Goal: Task Accomplishment & Management: Manage account settings

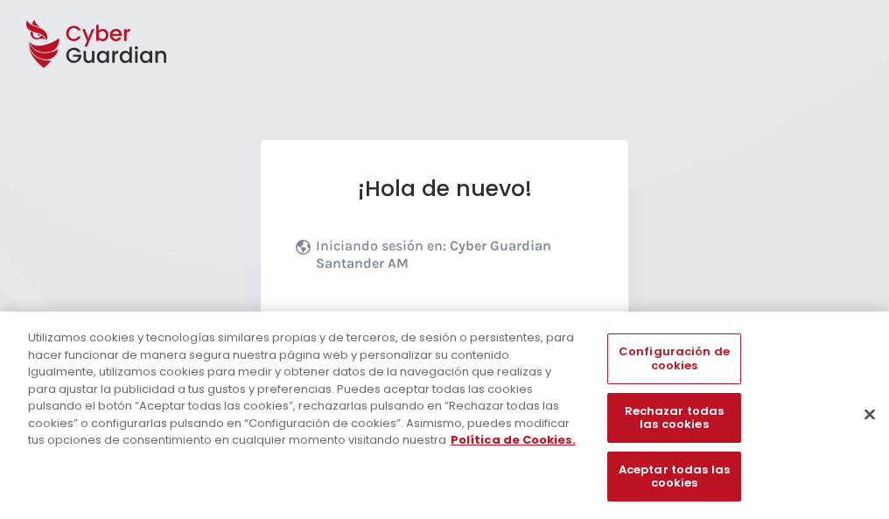
scroll to position [214, 0]
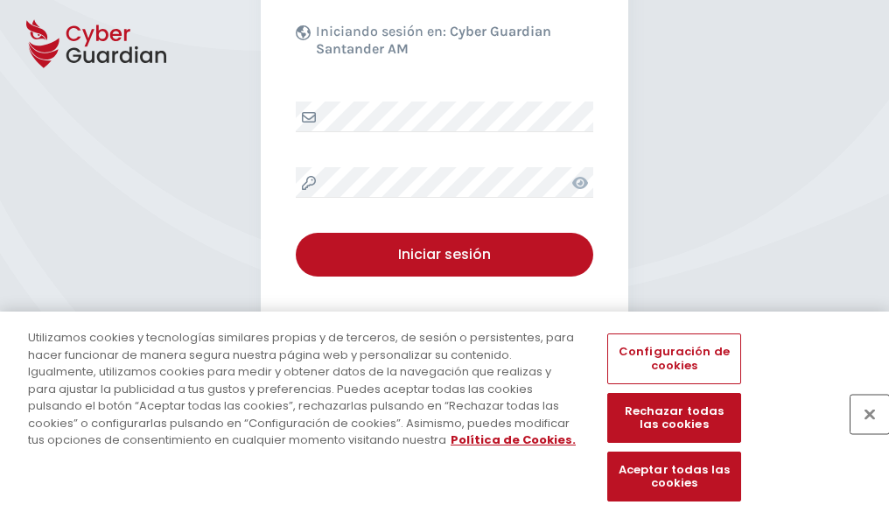
click at [861, 432] on button "Cerrar" at bounding box center [869, 414] width 38 height 38
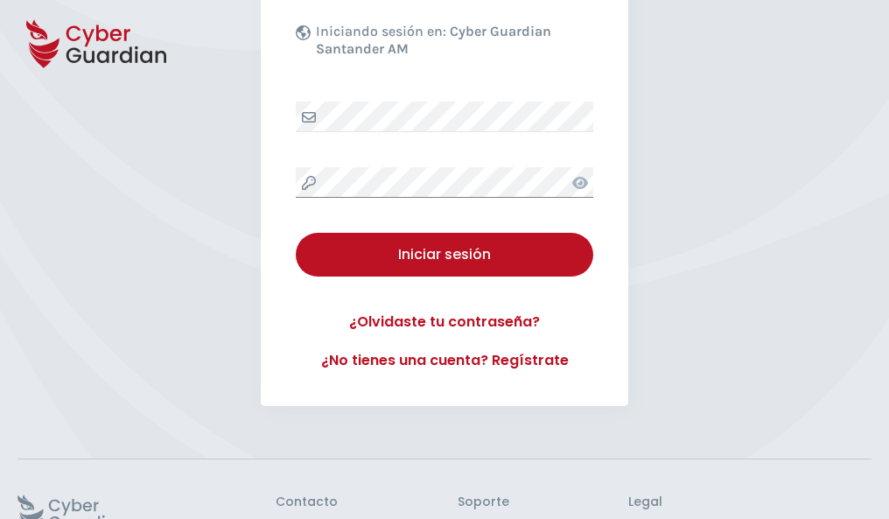
scroll to position [340, 0]
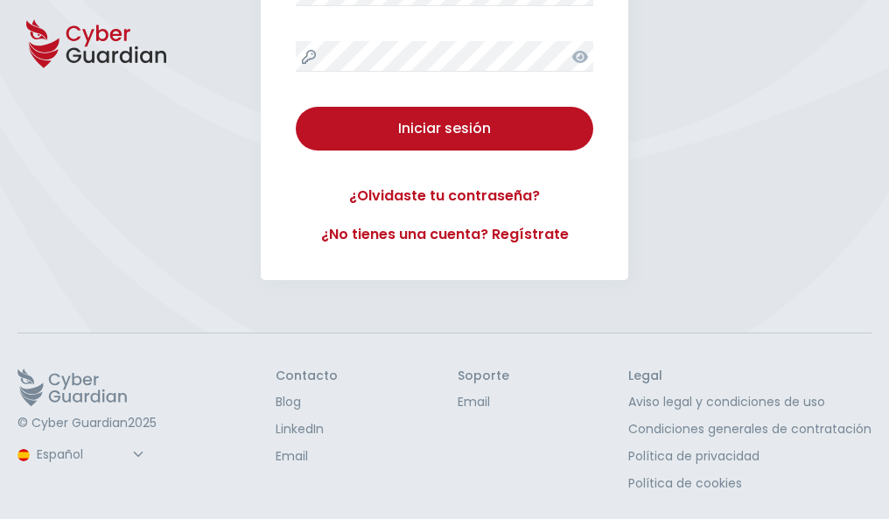
click at [296, 107] on button "Iniciar sesión" at bounding box center [444, 129] width 297 height 44
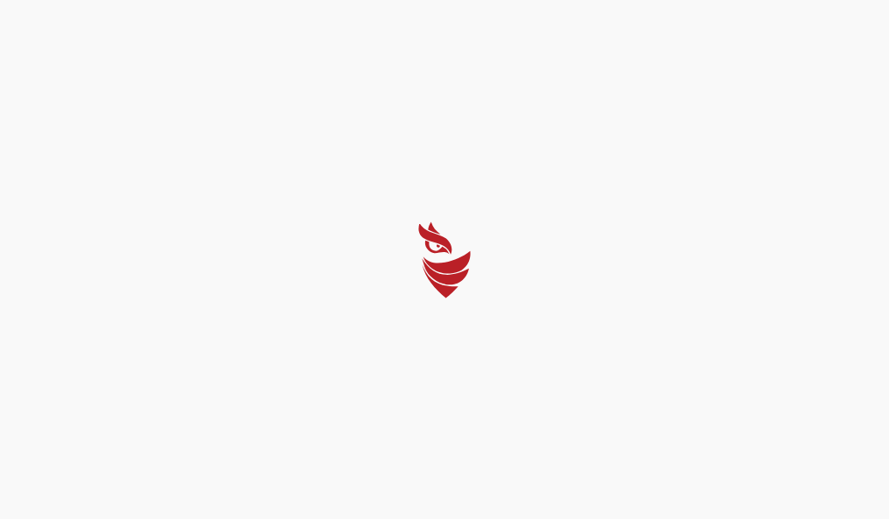
scroll to position [0, 0]
select select "Português (BR)"
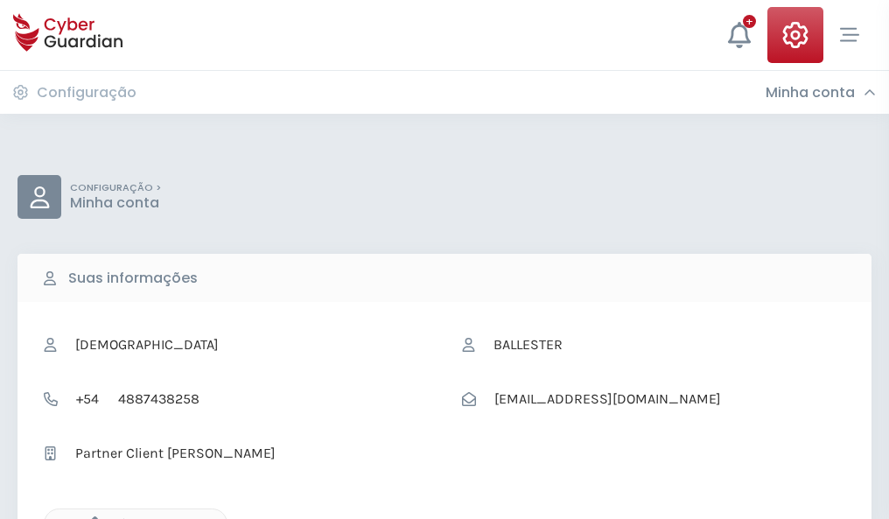
click at [90, 517] on icon "button" at bounding box center [90, 523] width 15 height 15
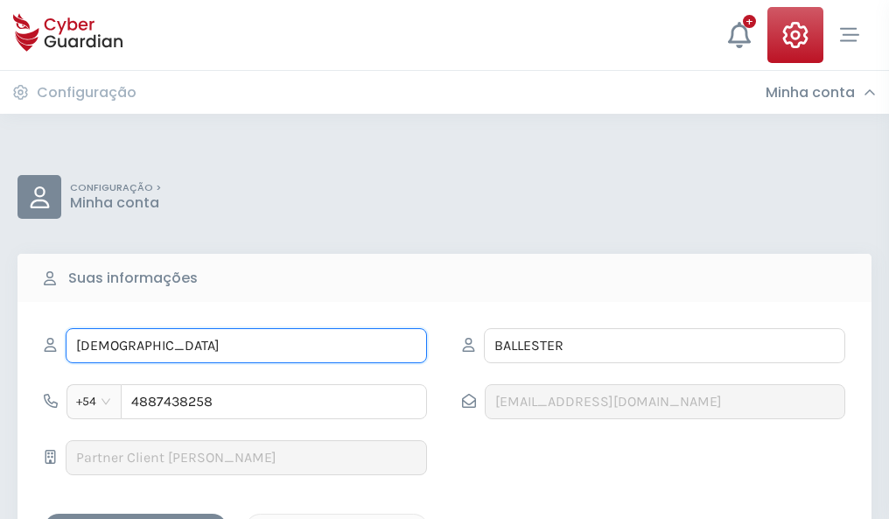
click at [246, 346] on input "PASTORA" at bounding box center [246, 345] width 361 height 35
type input "P"
type input "Nicolás"
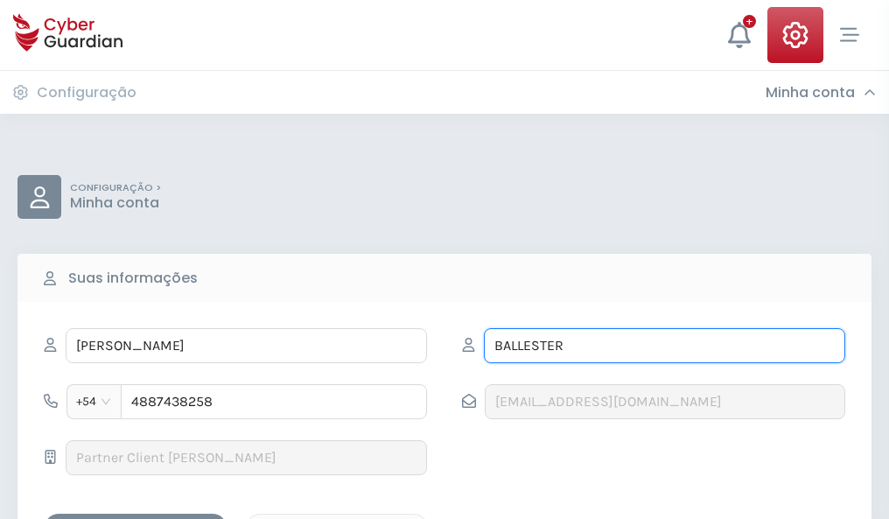
click at [664, 346] on input "BALLESTER" at bounding box center [664, 345] width 361 height 35
type input "B"
type input "León"
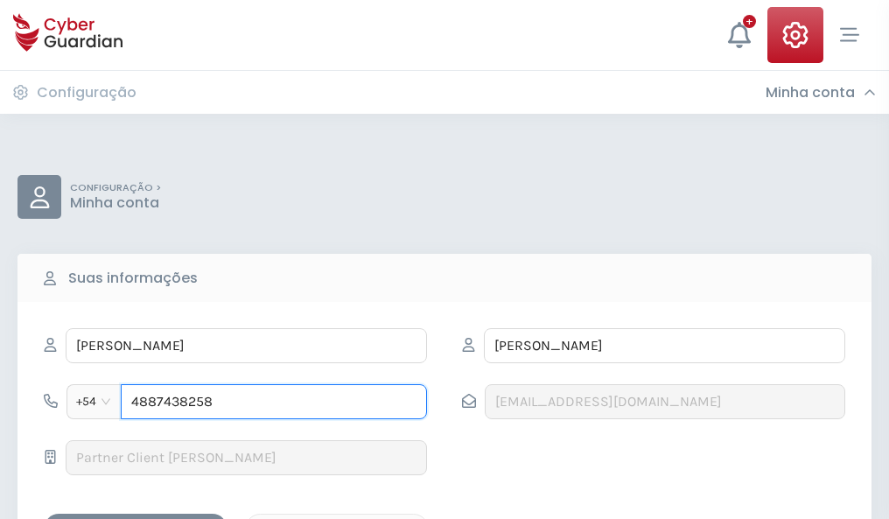
click at [274, 402] on input "4887438258" at bounding box center [274, 401] width 306 height 35
type input "4"
type input "4942941874"
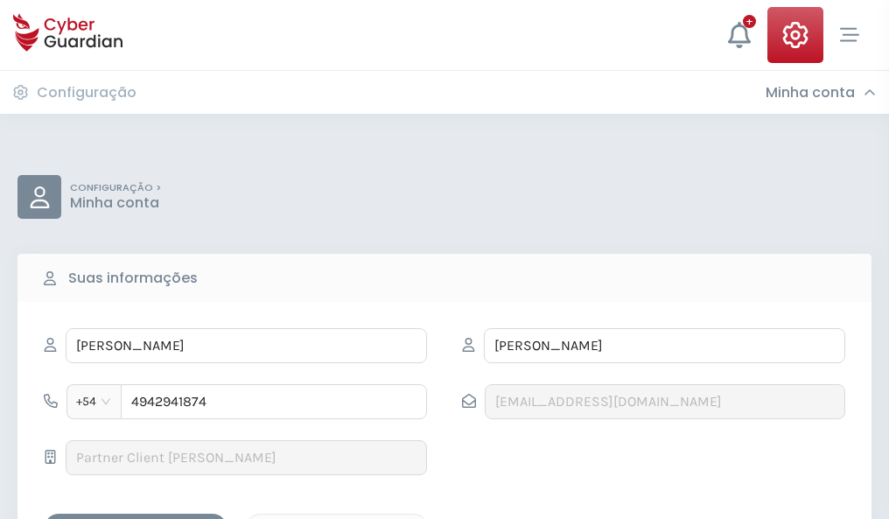
click at [136, 518] on div "Salvar alterações" at bounding box center [135, 529] width 157 height 22
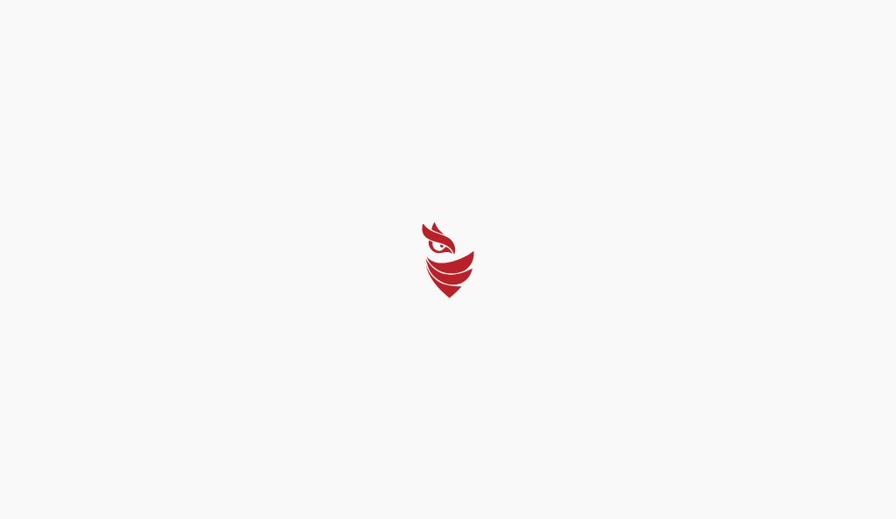
select select "Português (BR)"
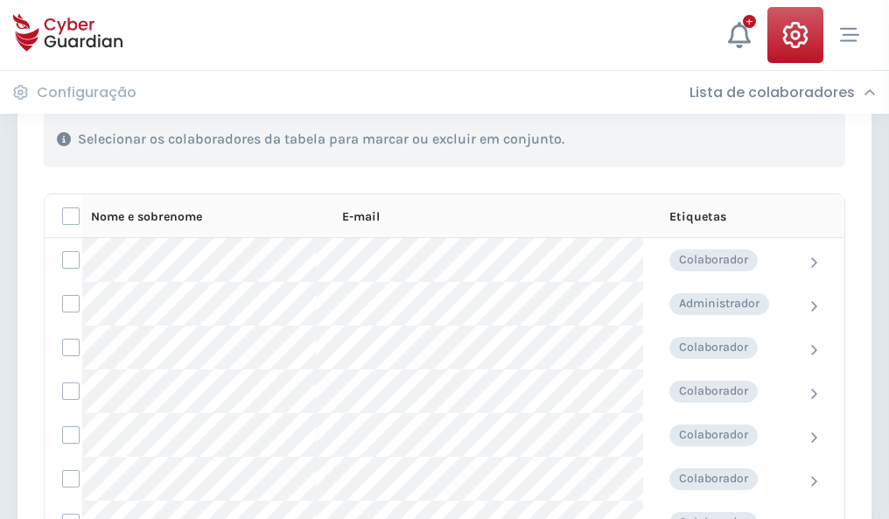
scroll to position [749, 0]
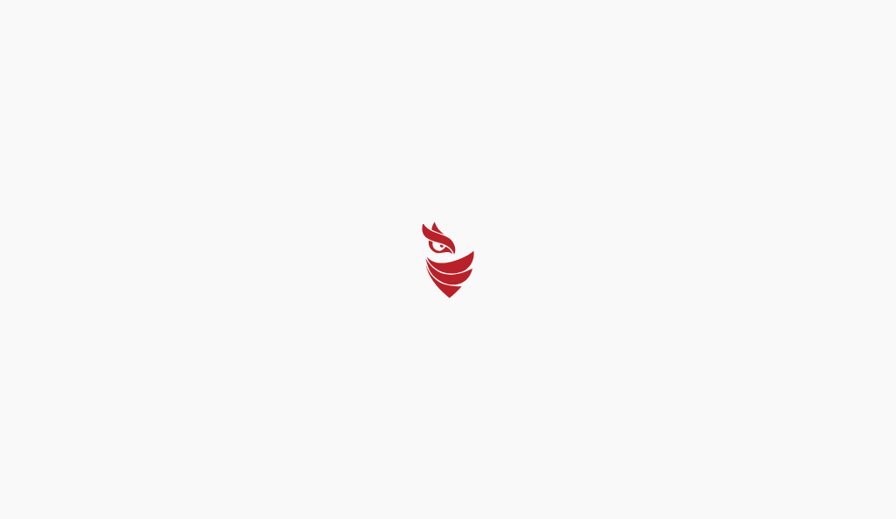
select select "Português (BR)"
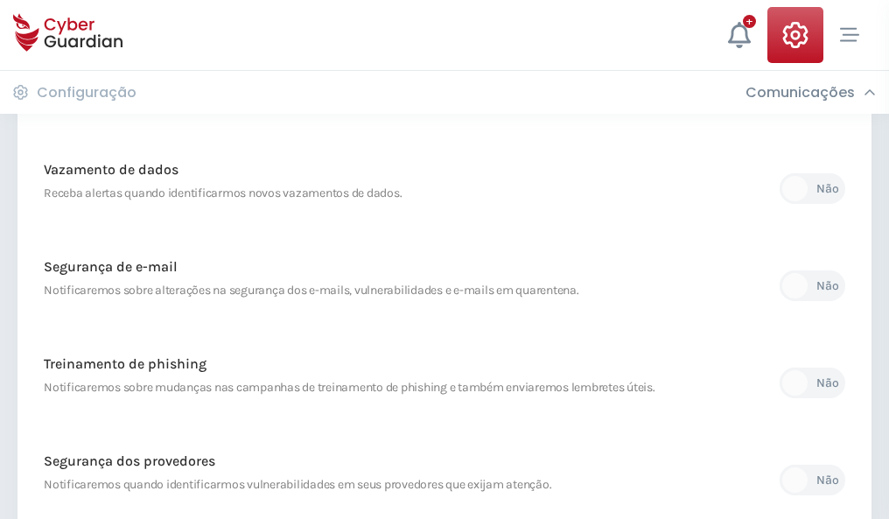
scroll to position [921, 0]
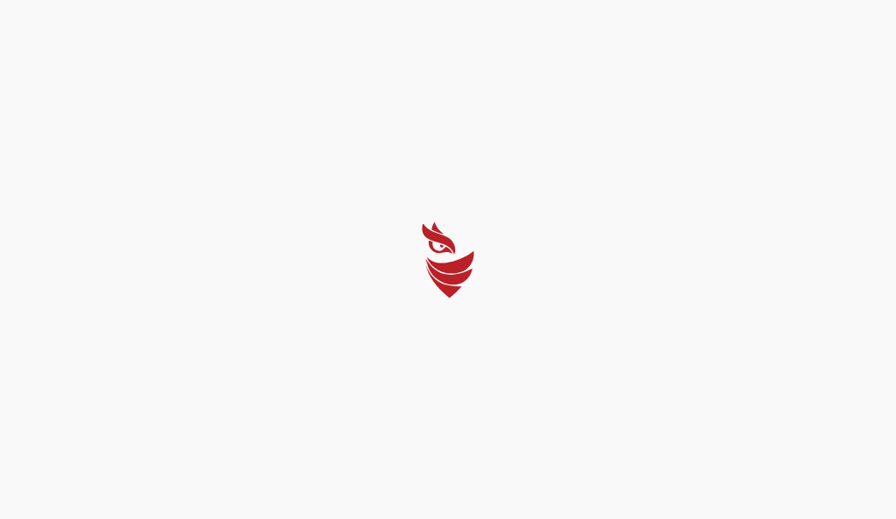
select select "Português (BR)"
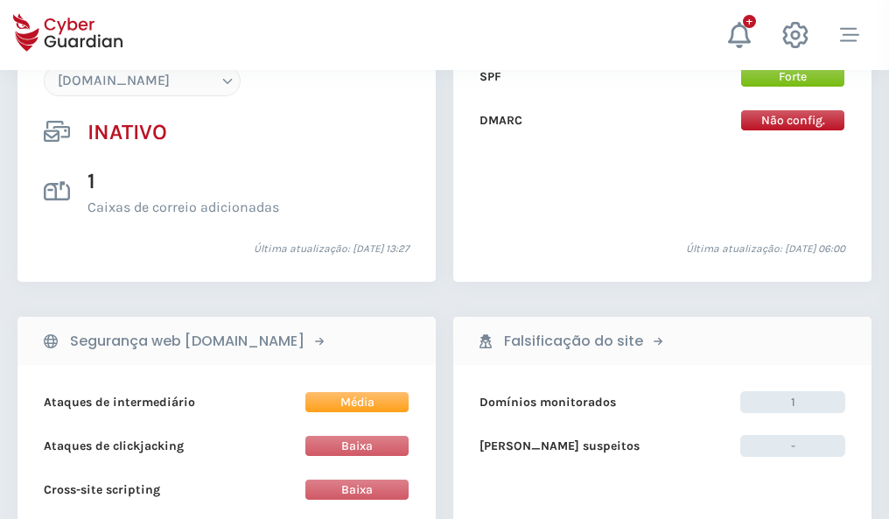
scroll to position [1647, 0]
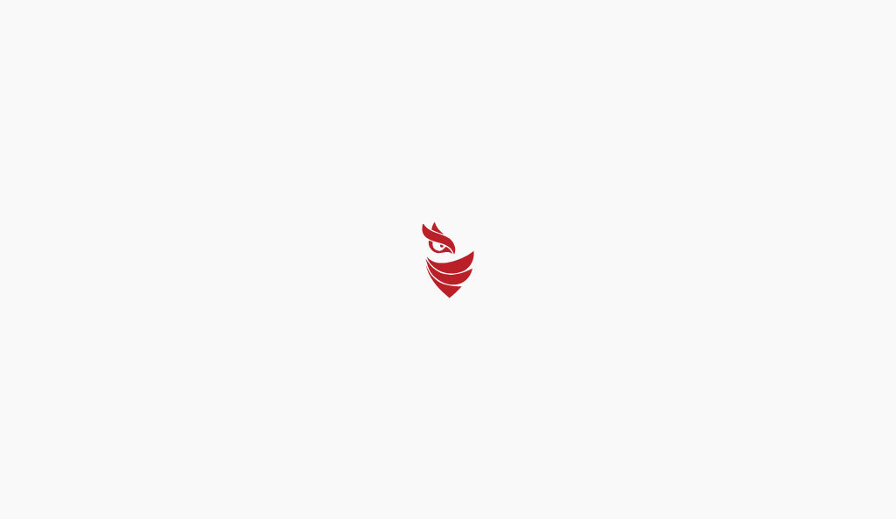
select select "Português (BR)"
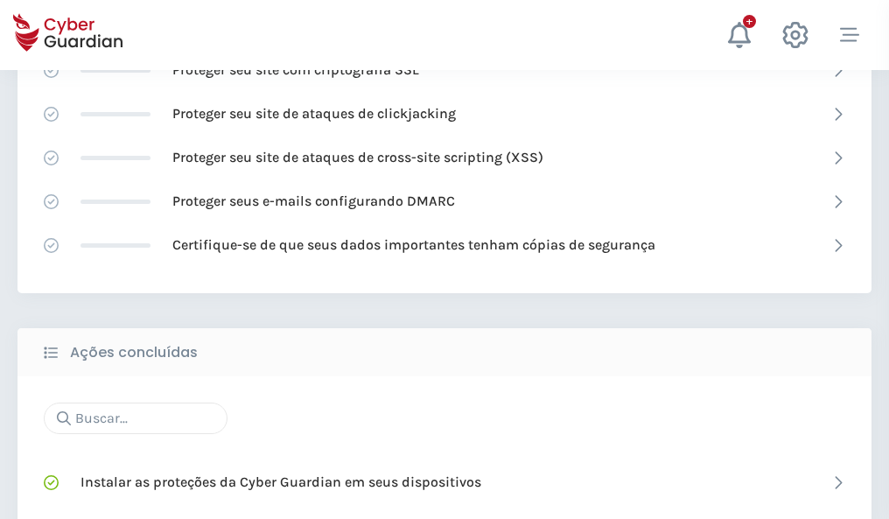
scroll to position [1165, 0]
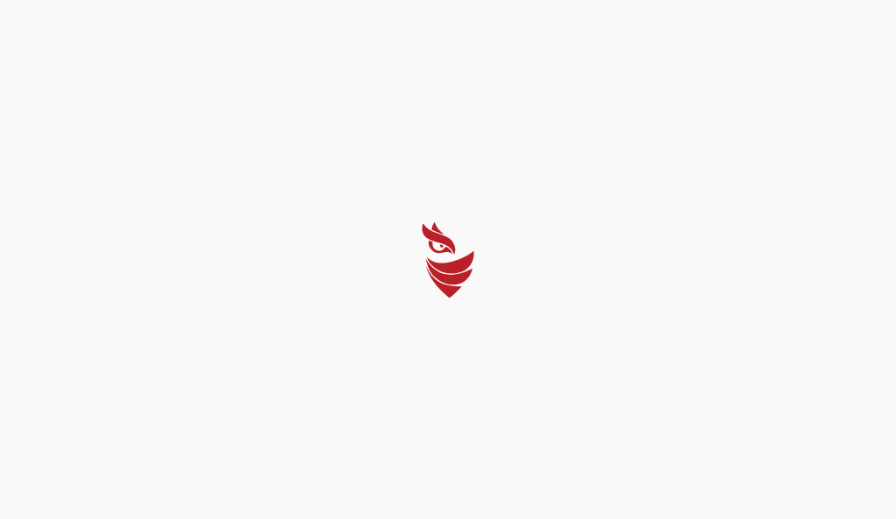
select select "Português (BR)"
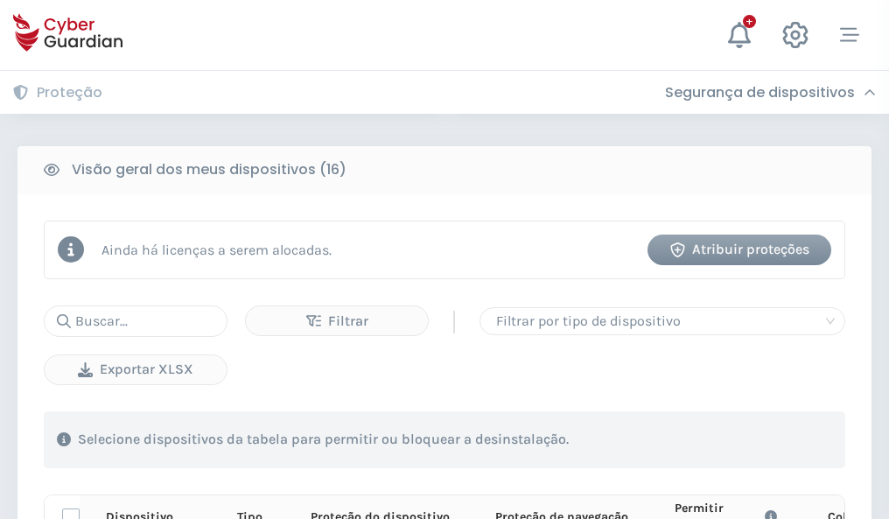
scroll to position [1546, 0]
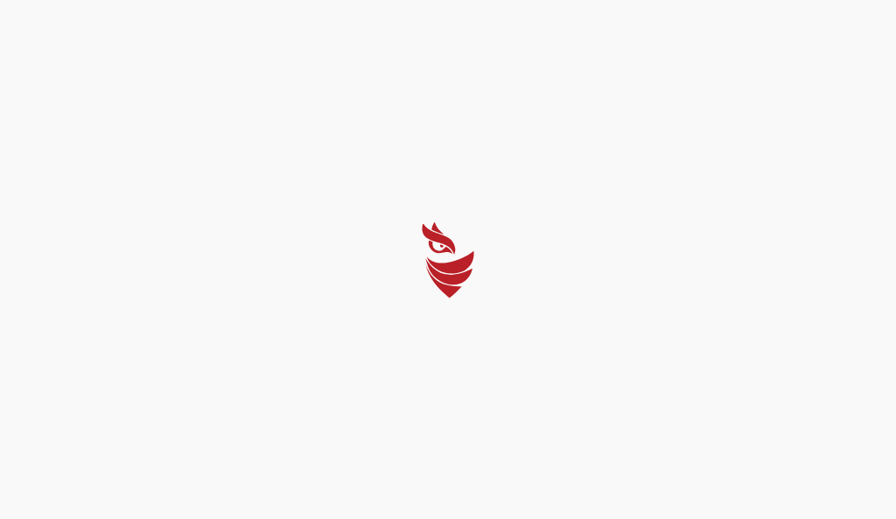
select select "Português (BR)"
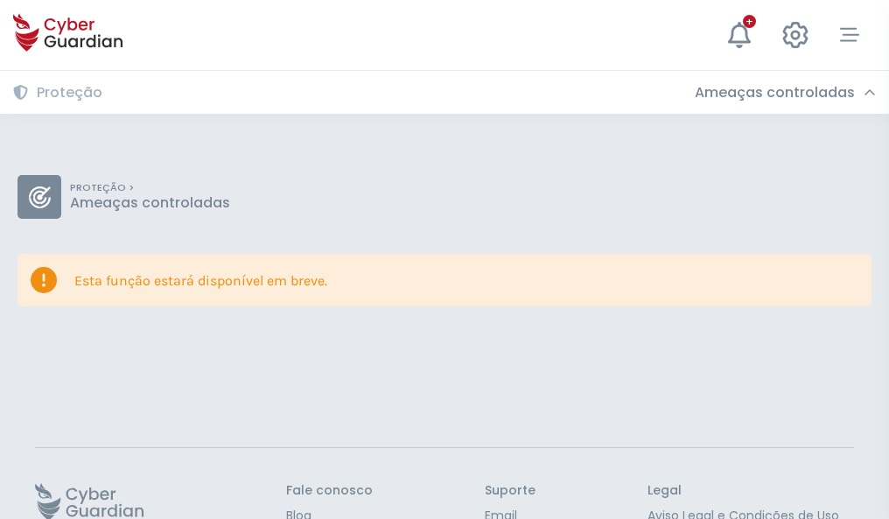
scroll to position [114, 0]
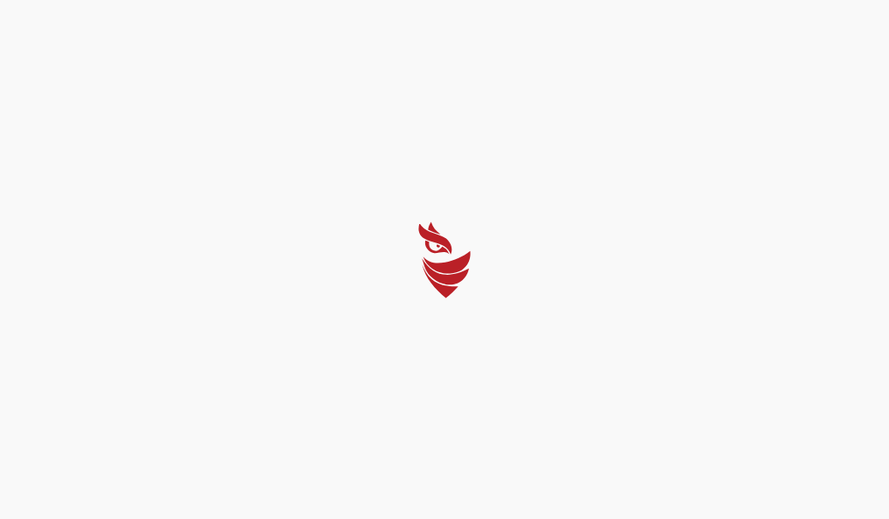
select select "Português (BR)"
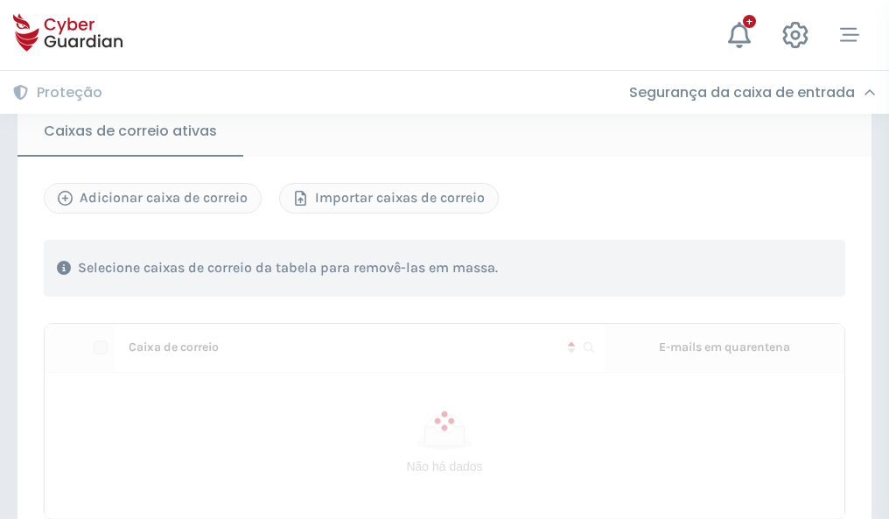
scroll to position [1483, 0]
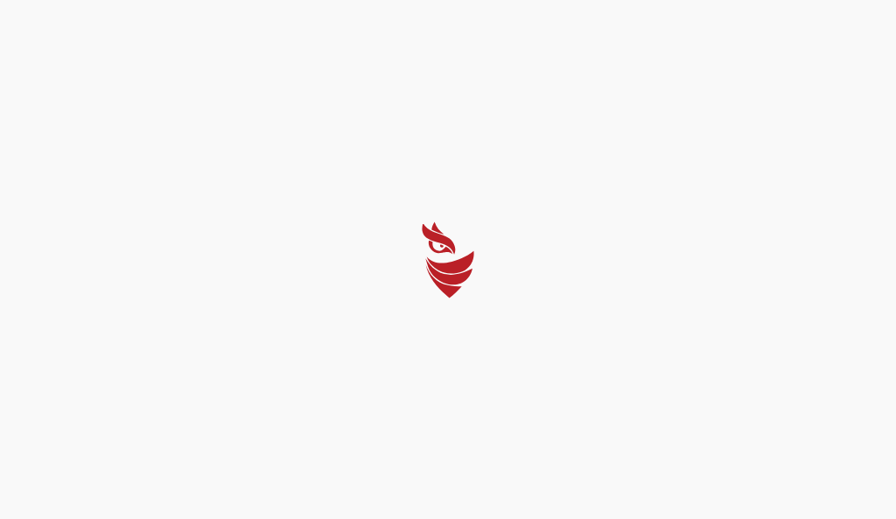
select select "Português (BR)"
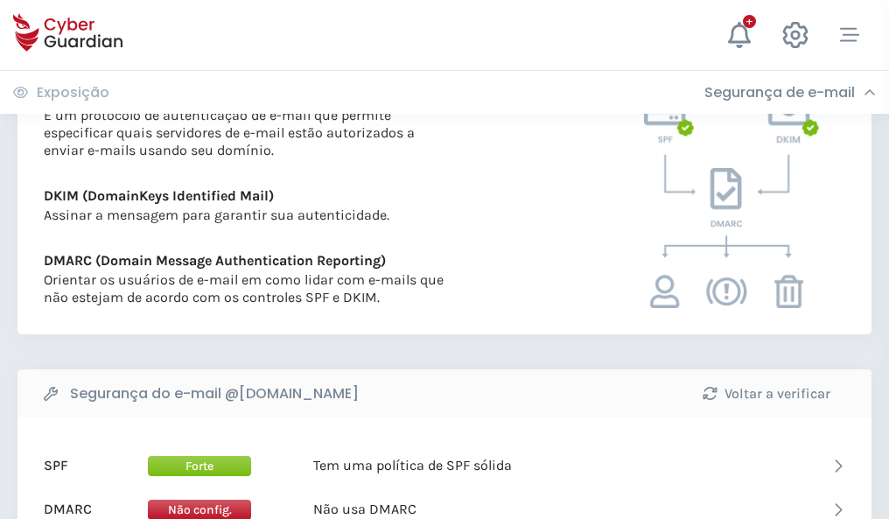
scroll to position [944, 0]
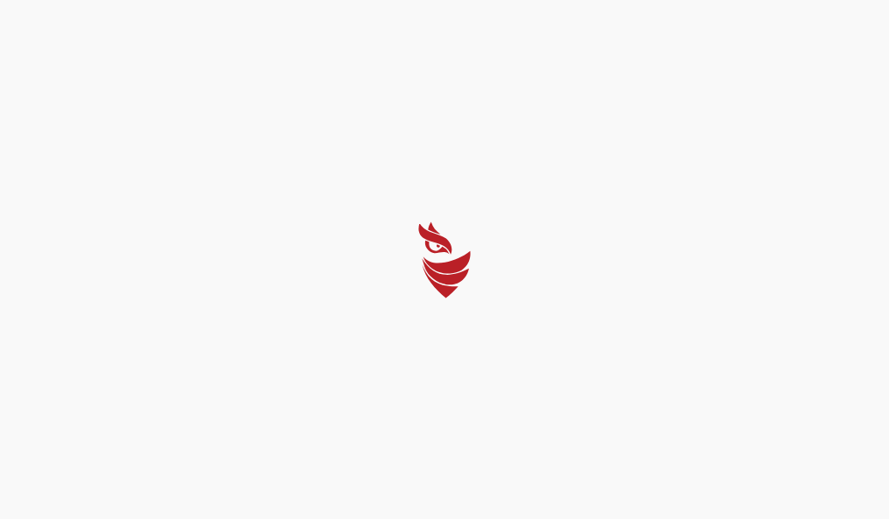
select select "Português (BR)"
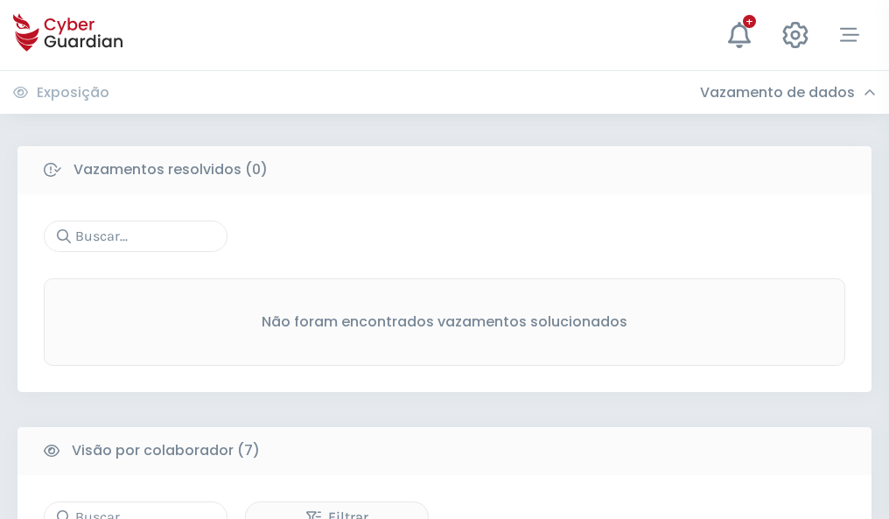
scroll to position [1447, 0]
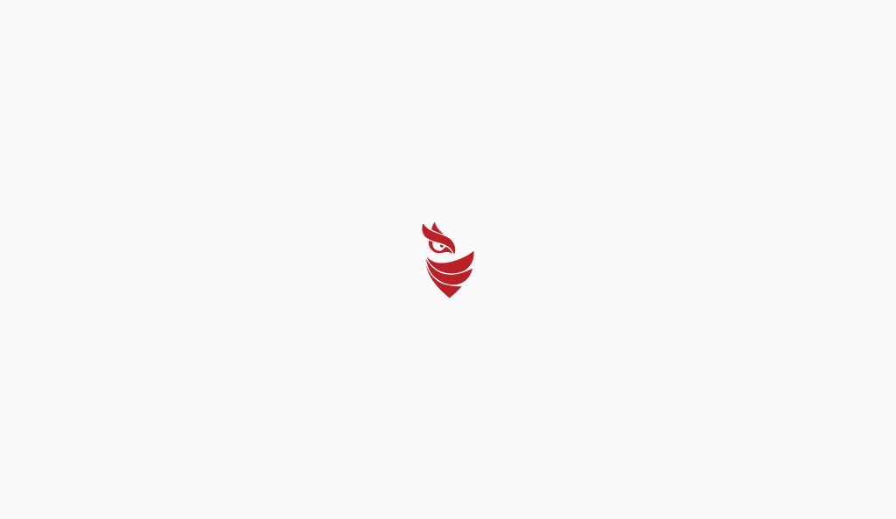
select select "Português (BR)"
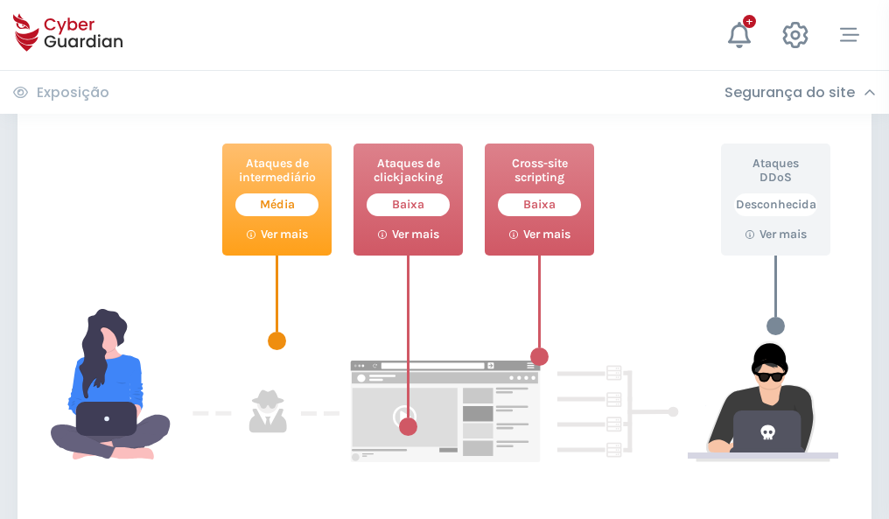
scroll to position [953, 0]
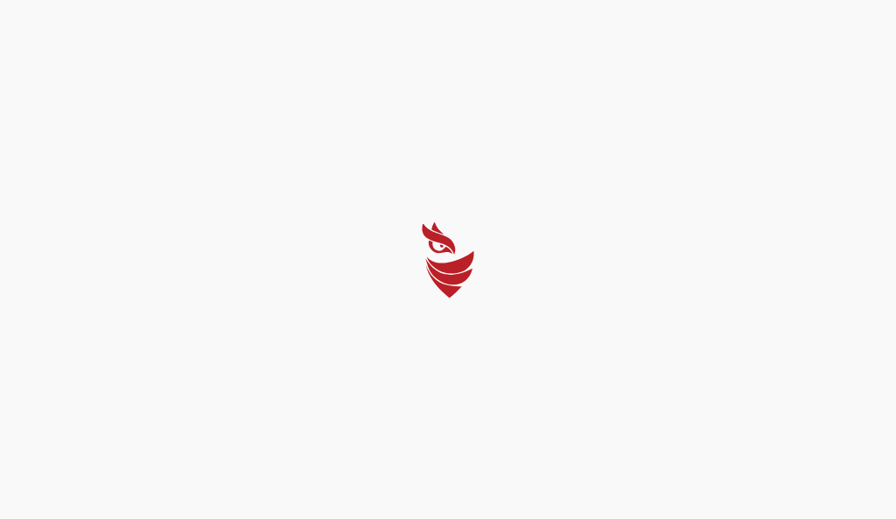
select select "Português (BR)"
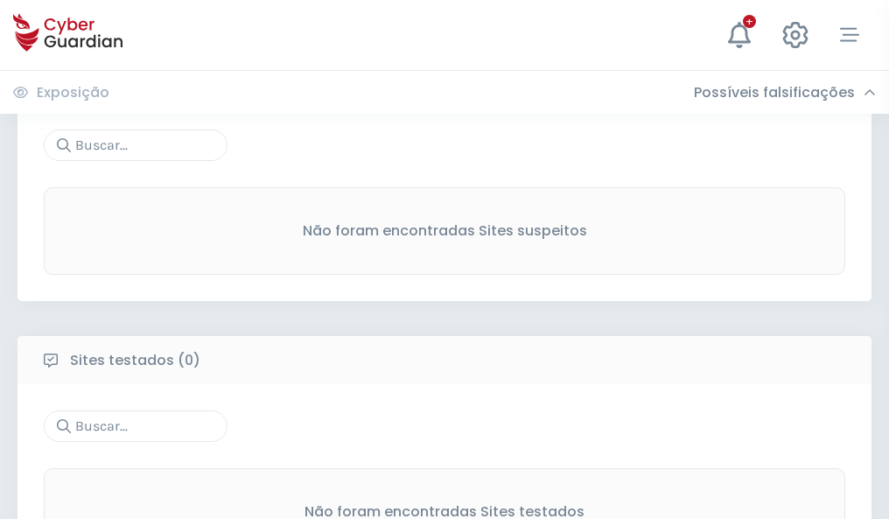
scroll to position [915, 0]
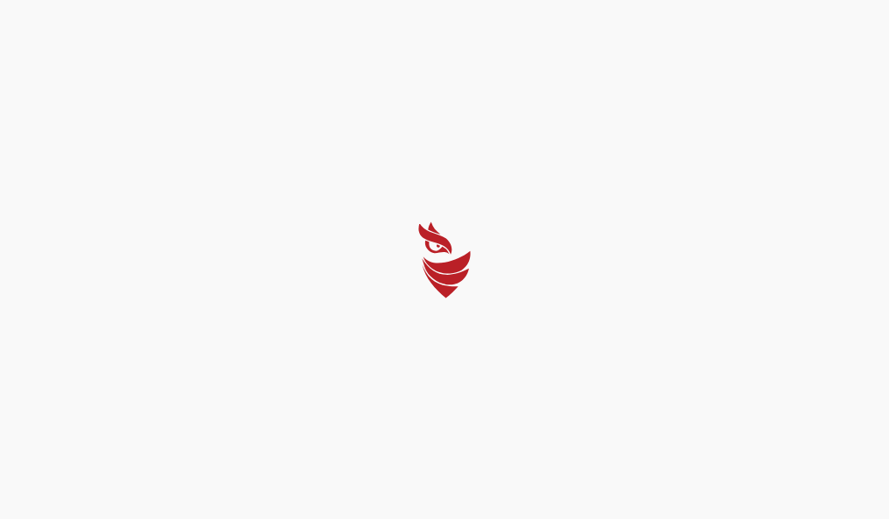
select select "Português (BR)"
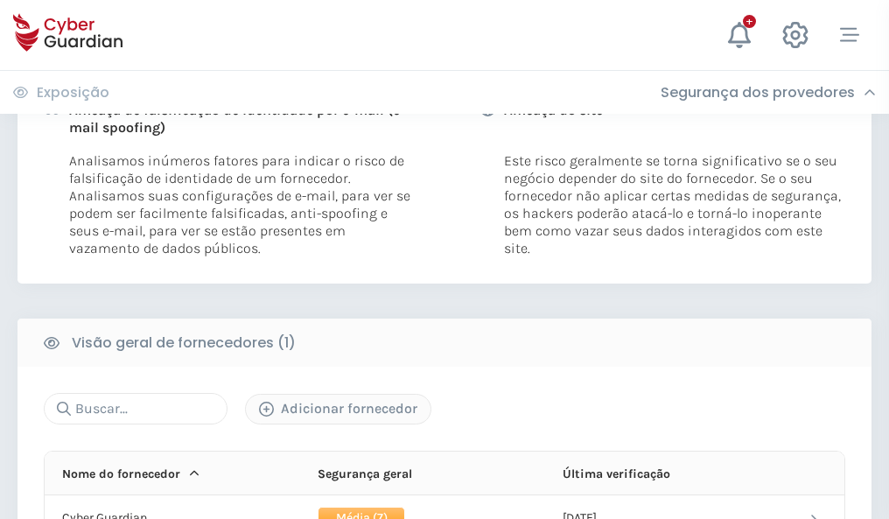
scroll to position [892, 0]
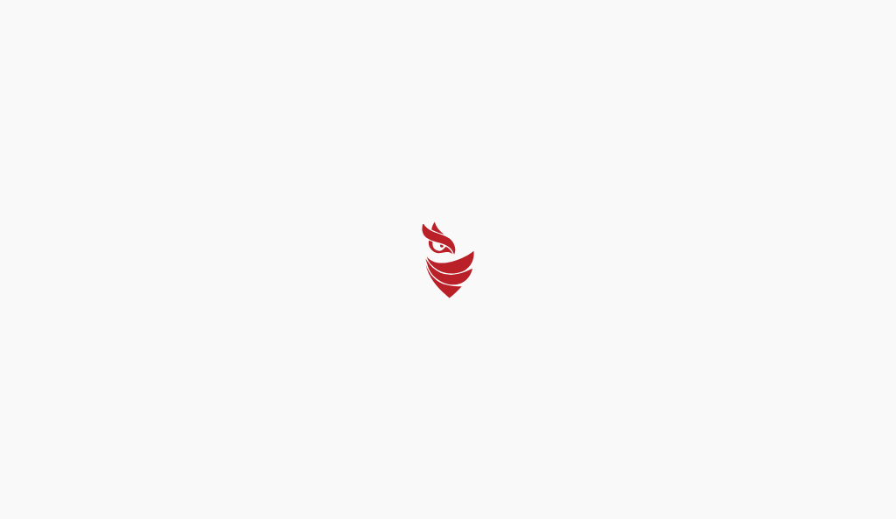
select select "Português (BR)"
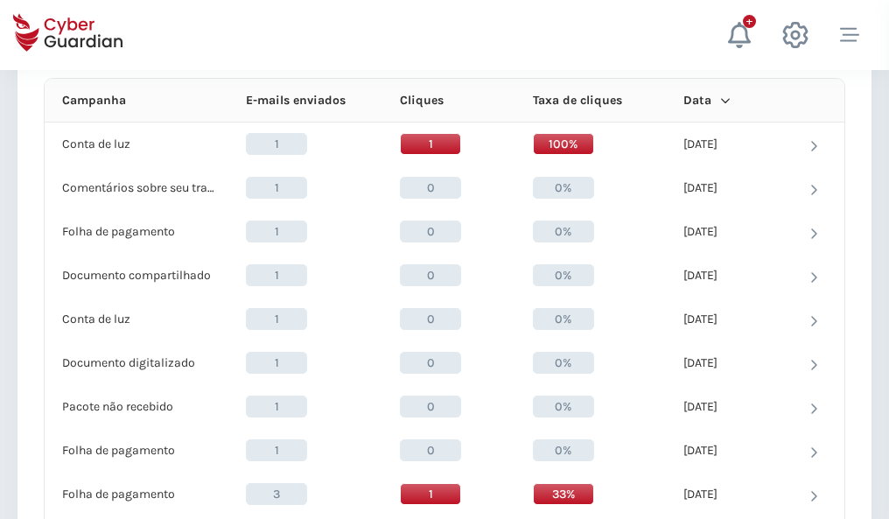
scroll to position [1569, 0]
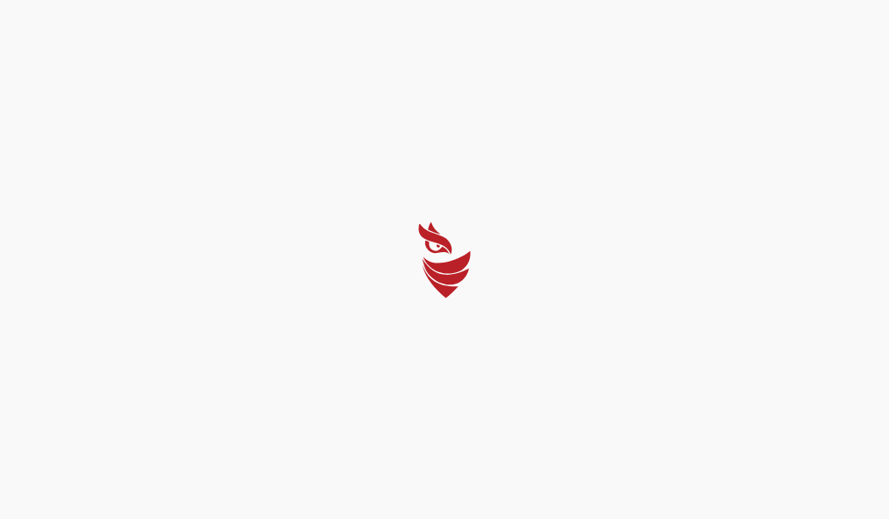
select select "Português (BR)"
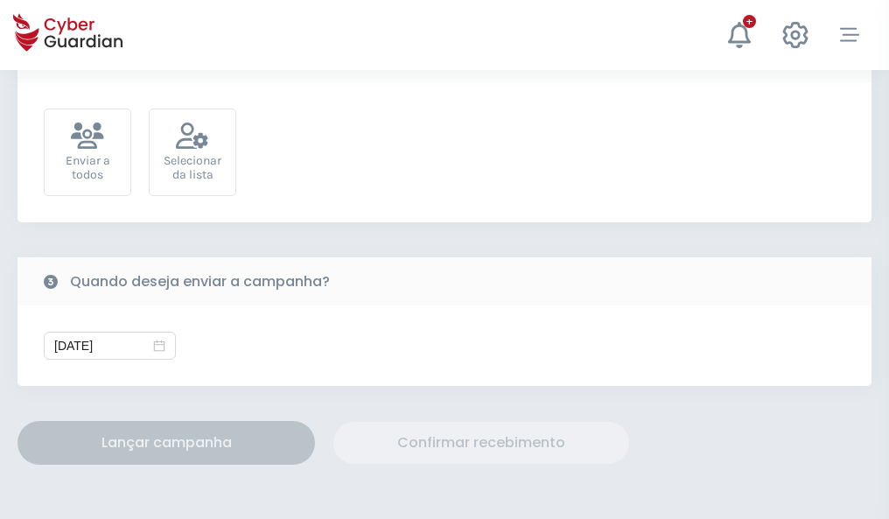
scroll to position [640, 0]
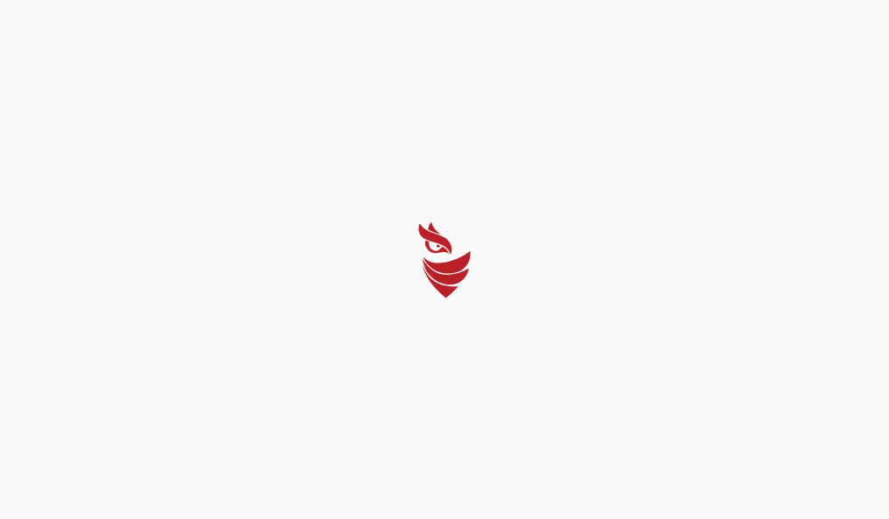
select select "Português (BR)"
